Goal: Task Accomplishment & Management: Complete application form

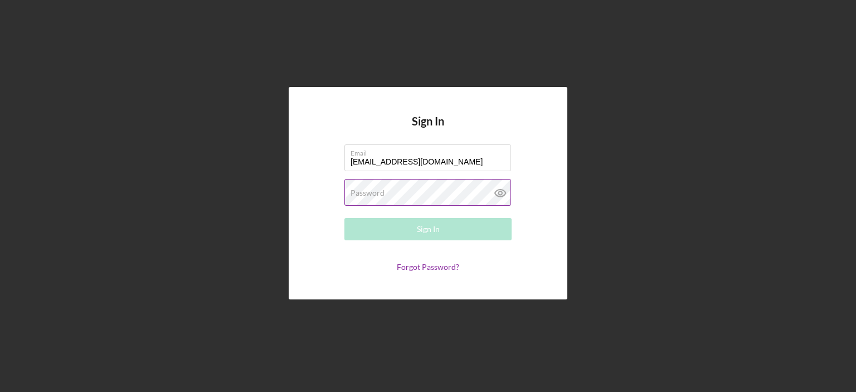
type input "[EMAIL_ADDRESS][DOMAIN_NAME]"
click at [352, 193] on label "Password" at bounding box center [367, 192] width 34 height 9
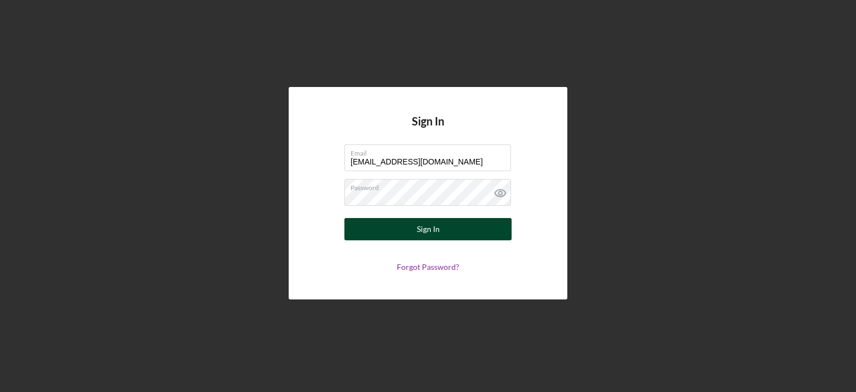
click at [425, 229] on div "Sign In" at bounding box center [428, 229] width 23 height 22
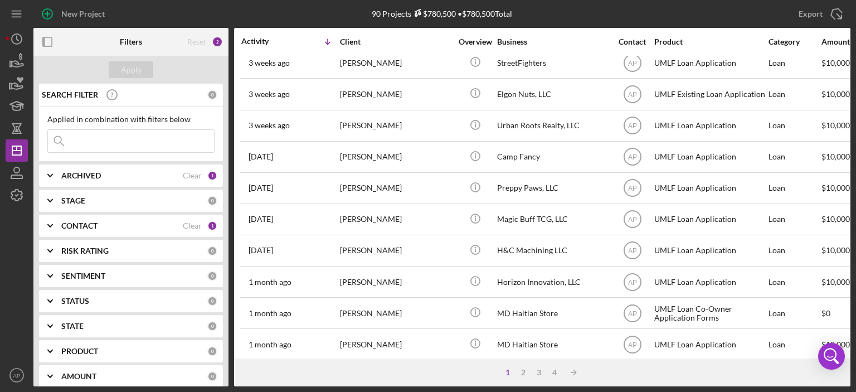
scroll to position [292, 0]
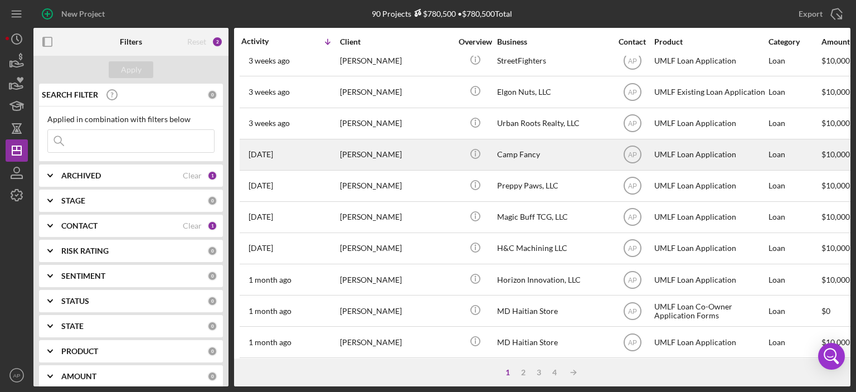
click at [519, 155] on div "Camp Fancy" at bounding box center [552, 155] width 111 height 30
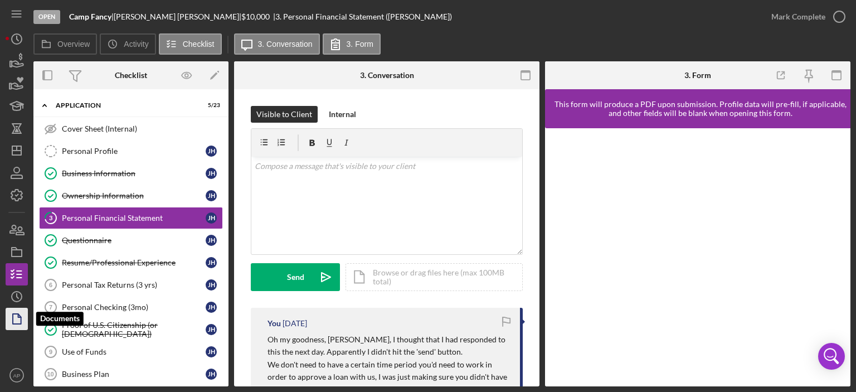
click at [17, 318] on icon "button" at bounding box center [17, 319] width 28 height 28
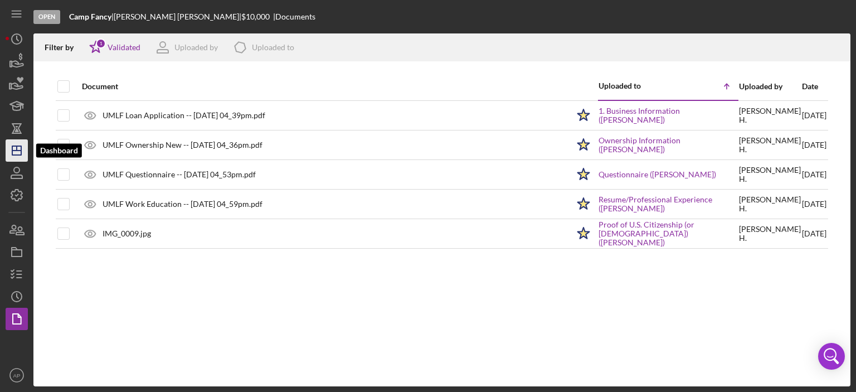
click at [16, 151] on g "button" at bounding box center [16, 150] width 9 height 9
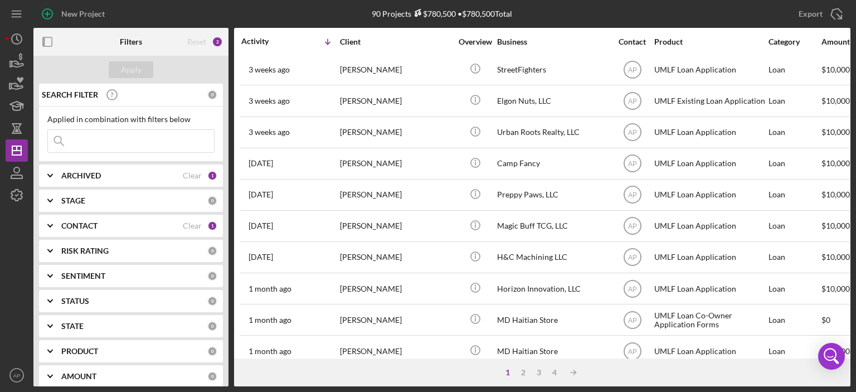
scroll to position [305, 0]
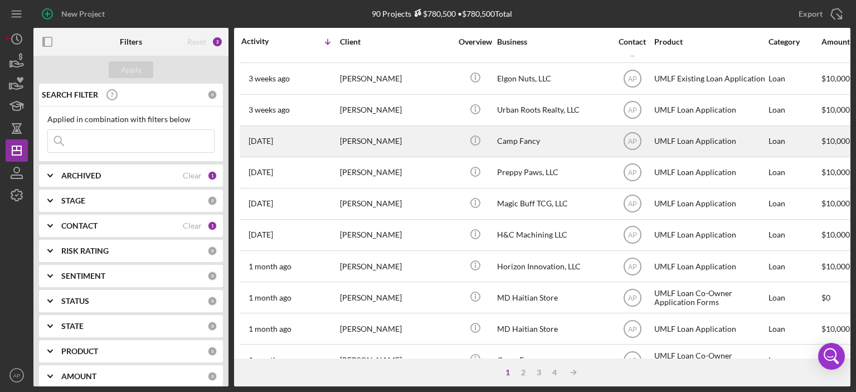
click at [508, 142] on div "Camp Fancy" at bounding box center [552, 141] width 111 height 30
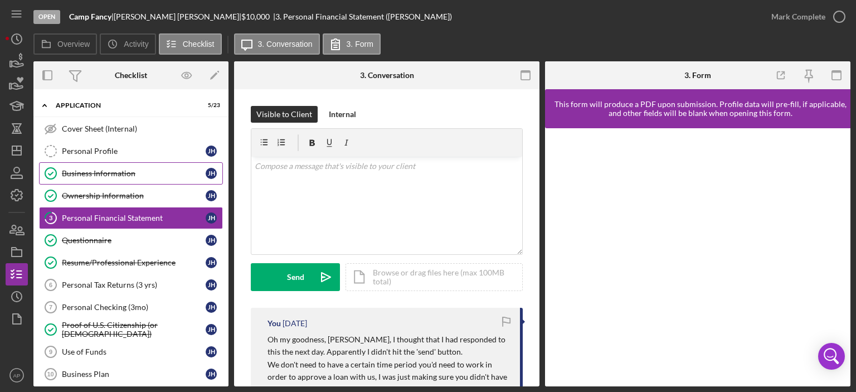
click at [96, 175] on div "Business Information" at bounding box center [134, 173] width 144 height 9
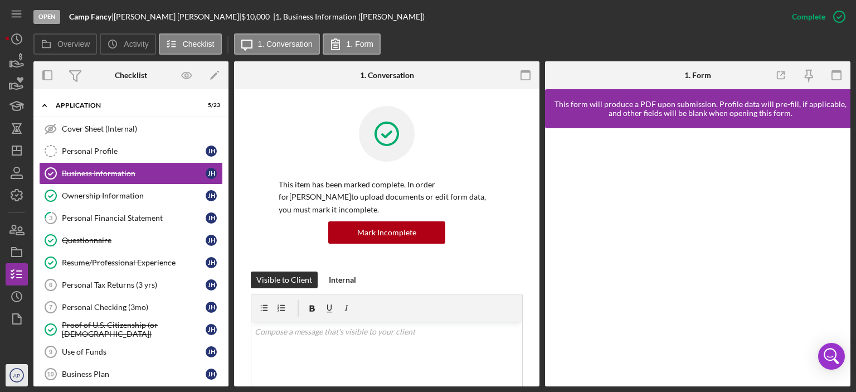
click at [18, 373] on text "AP" at bounding box center [16, 375] width 7 height 6
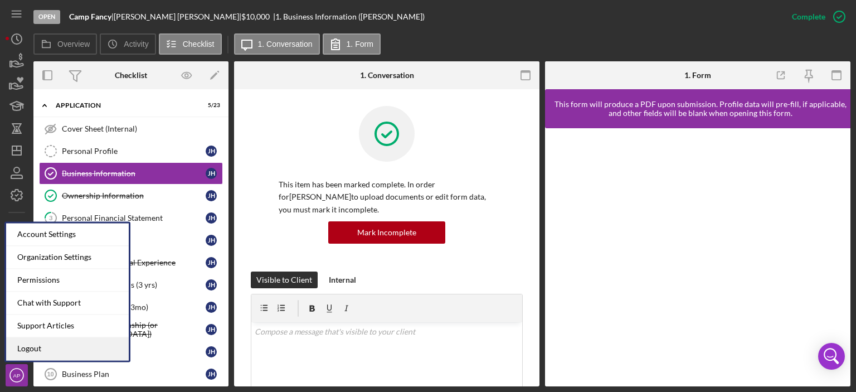
click at [36, 347] on link "Logout" at bounding box center [67, 348] width 123 height 23
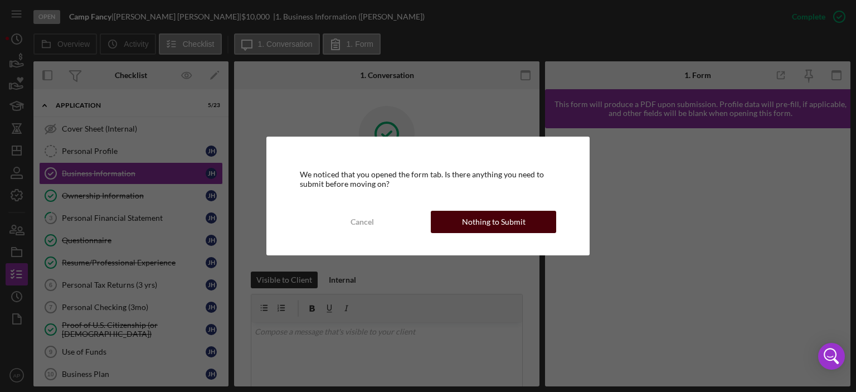
click at [495, 225] on div "Nothing to Submit" at bounding box center [494, 222] width 64 height 22
